Goal: Find contact information: Find contact information

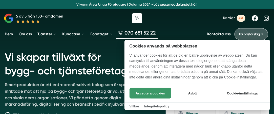
click at [144, 93] on button "Acceptera cookies" at bounding box center [151, 93] width 42 height 11
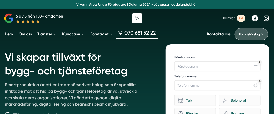
click at [214, 33] on link "Kontakta oss" at bounding box center [219, 34] width 24 height 5
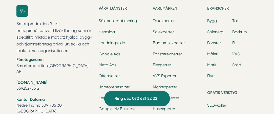
scroll to position [658, 0]
